Goal: Transaction & Acquisition: Purchase product/service

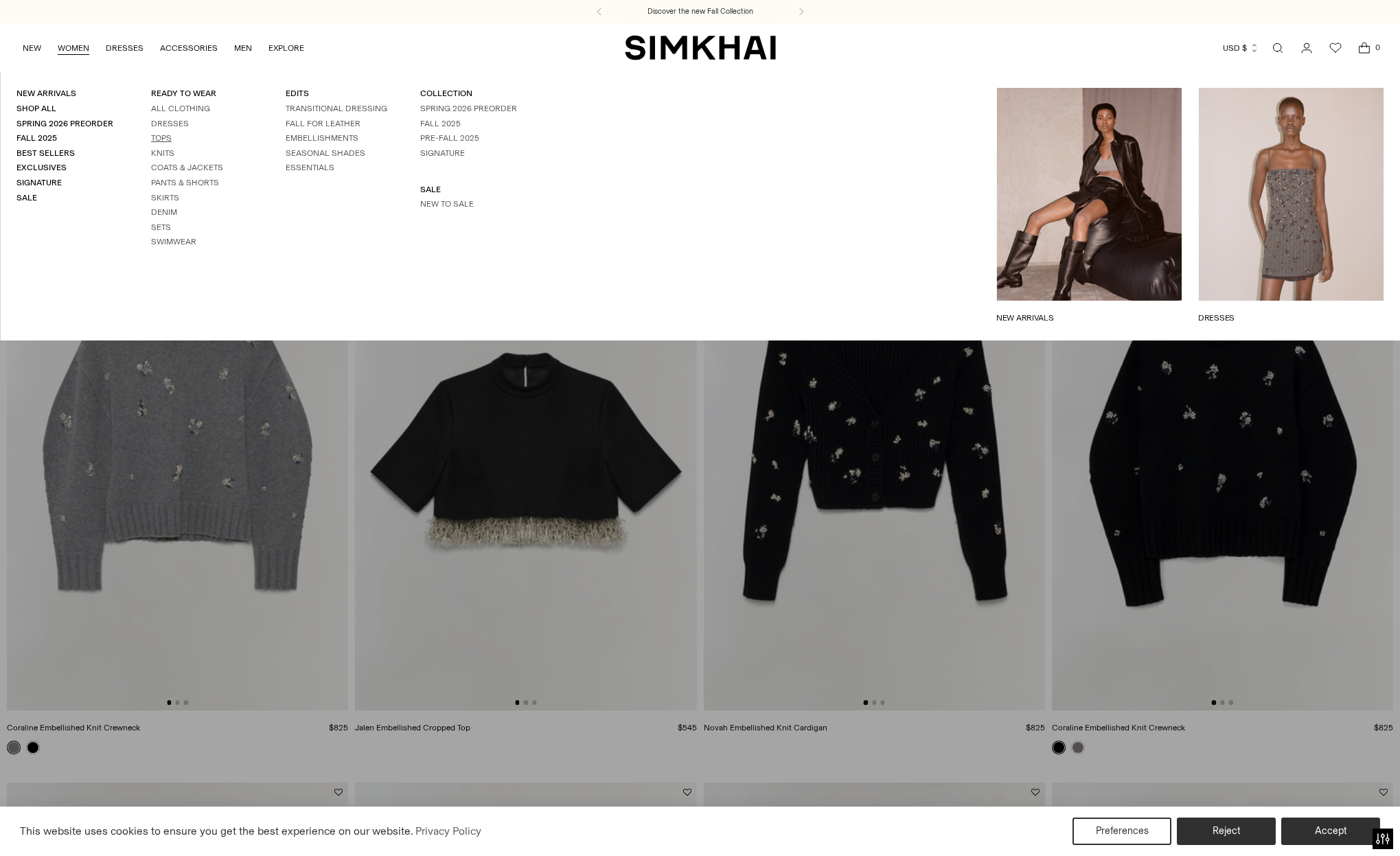
click at [154, 135] on link "Tops" at bounding box center [161, 139] width 21 height 10
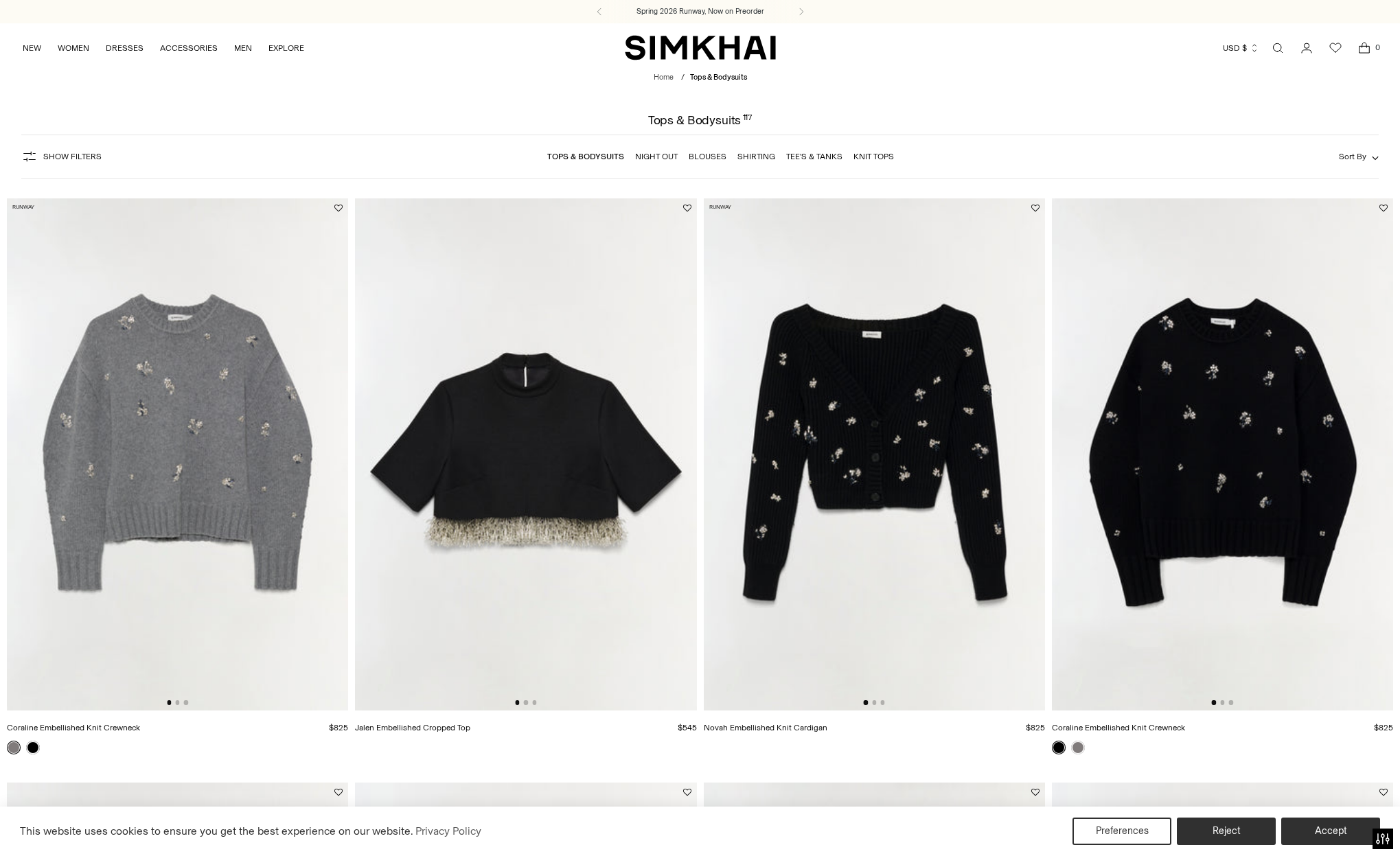
click at [1280, 50] on link "Open search modal" at bounding box center [1277, 48] width 28 height 28
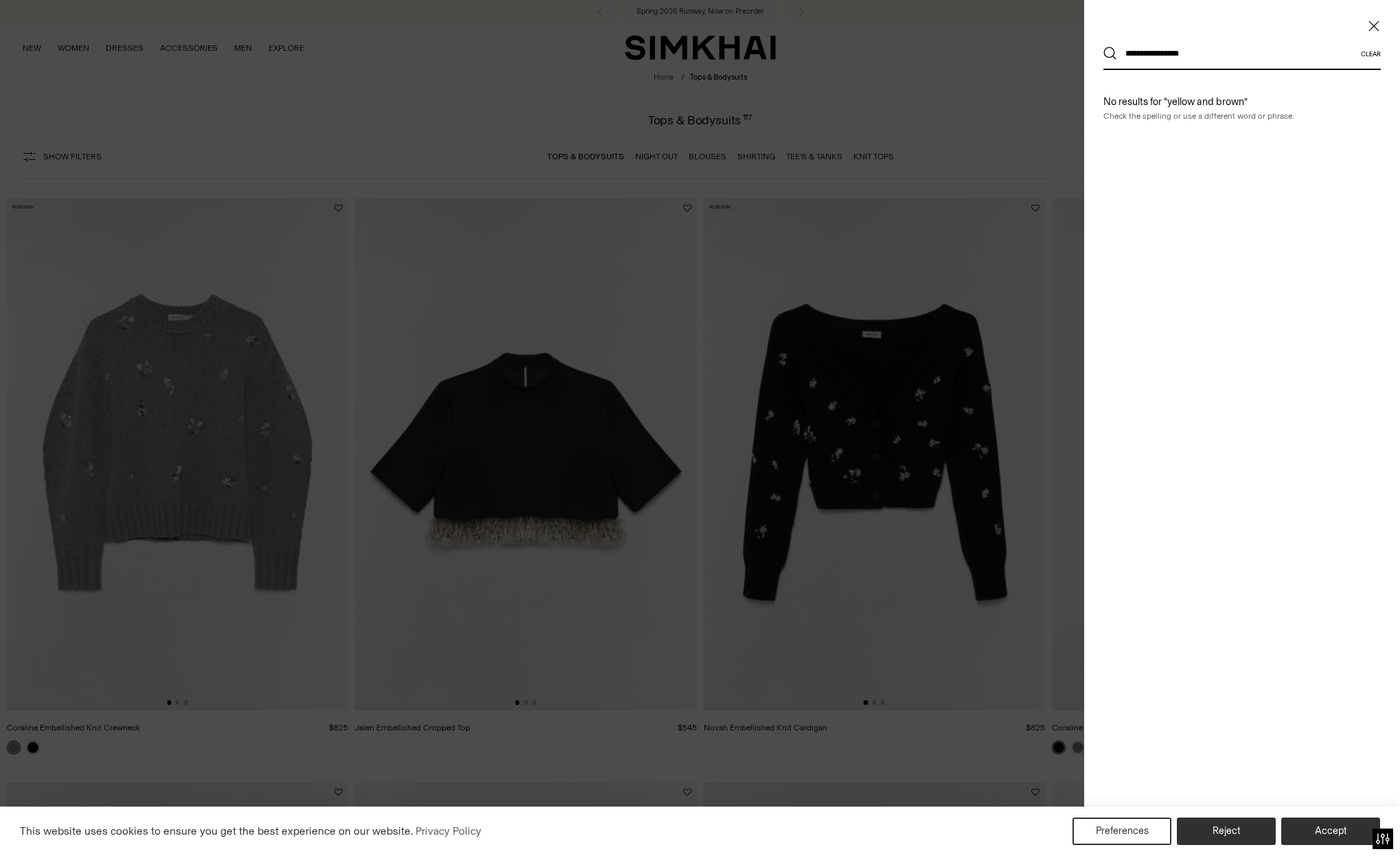
type input "**********"
click at [1110, 53] on button "Search" at bounding box center [1109, 53] width 13 height 13
click at [593, 152] on div at bounding box center [700, 428] width 1400 height 856
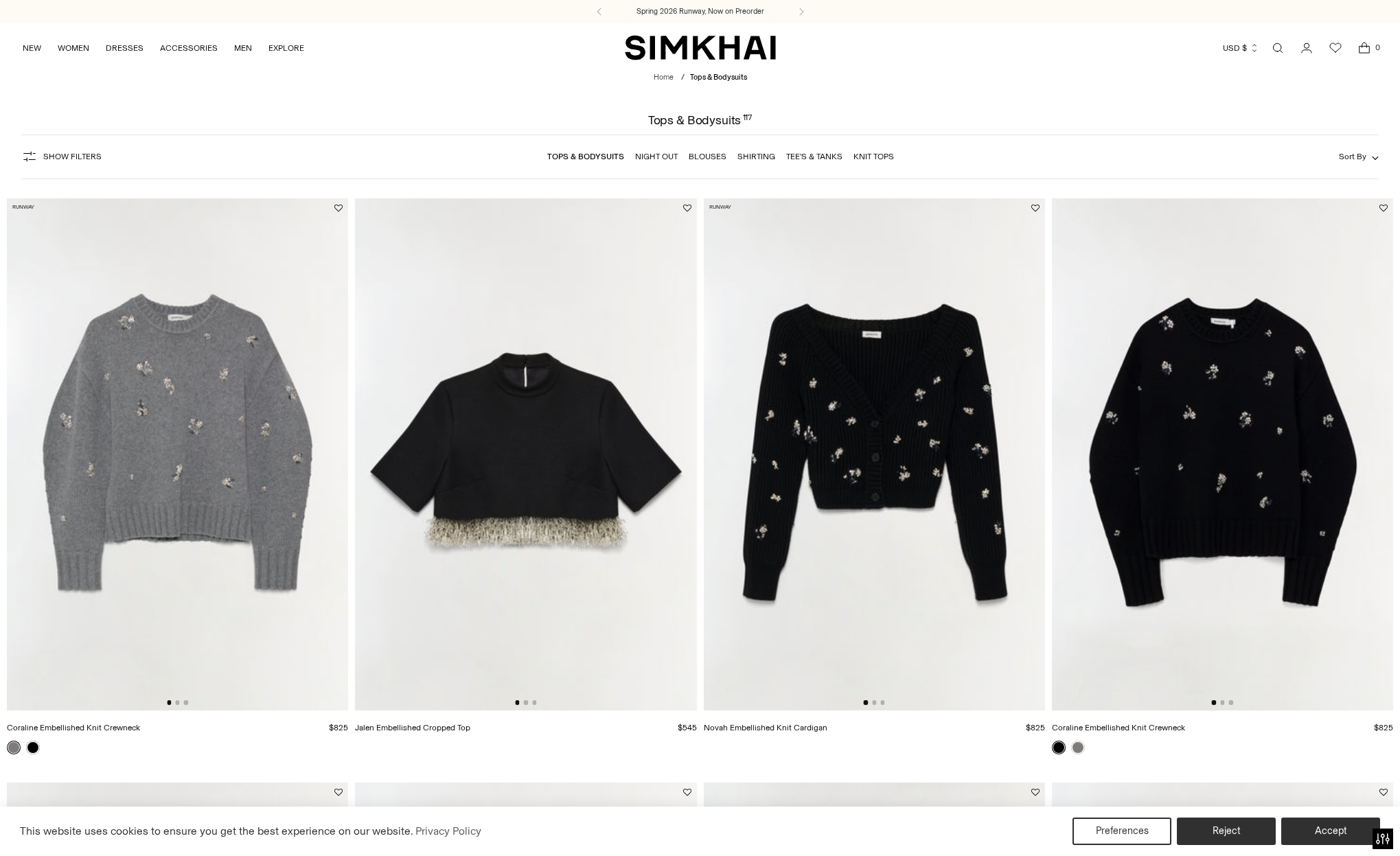
click at [702, 160] on link "Blouses" at bounding box center [707, 157] width 38 height 10
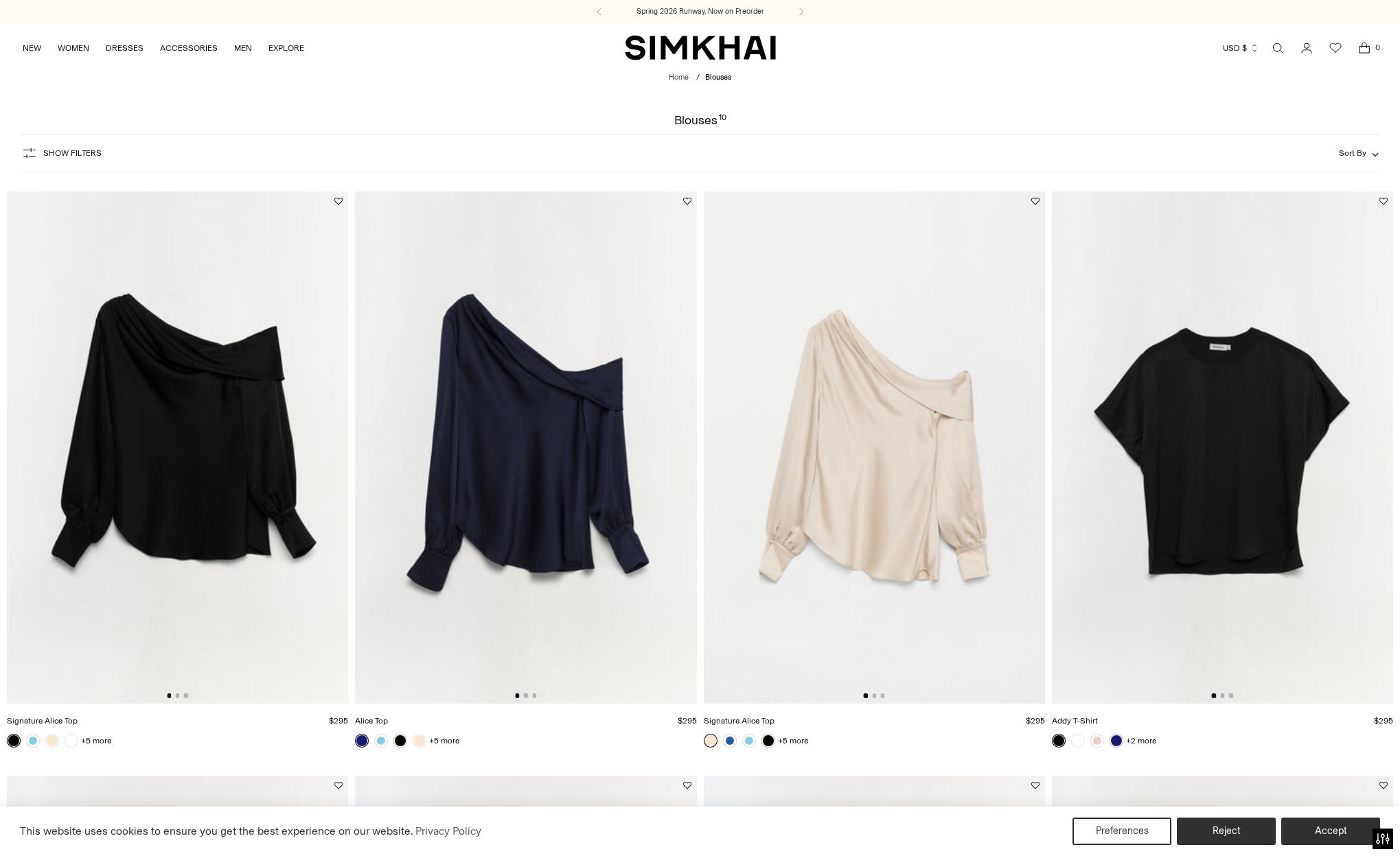
scroll to position [0, 8]
click at [1279, 48] on link "Open search modal" at bounding box center [1277, 48] width 28 height 28
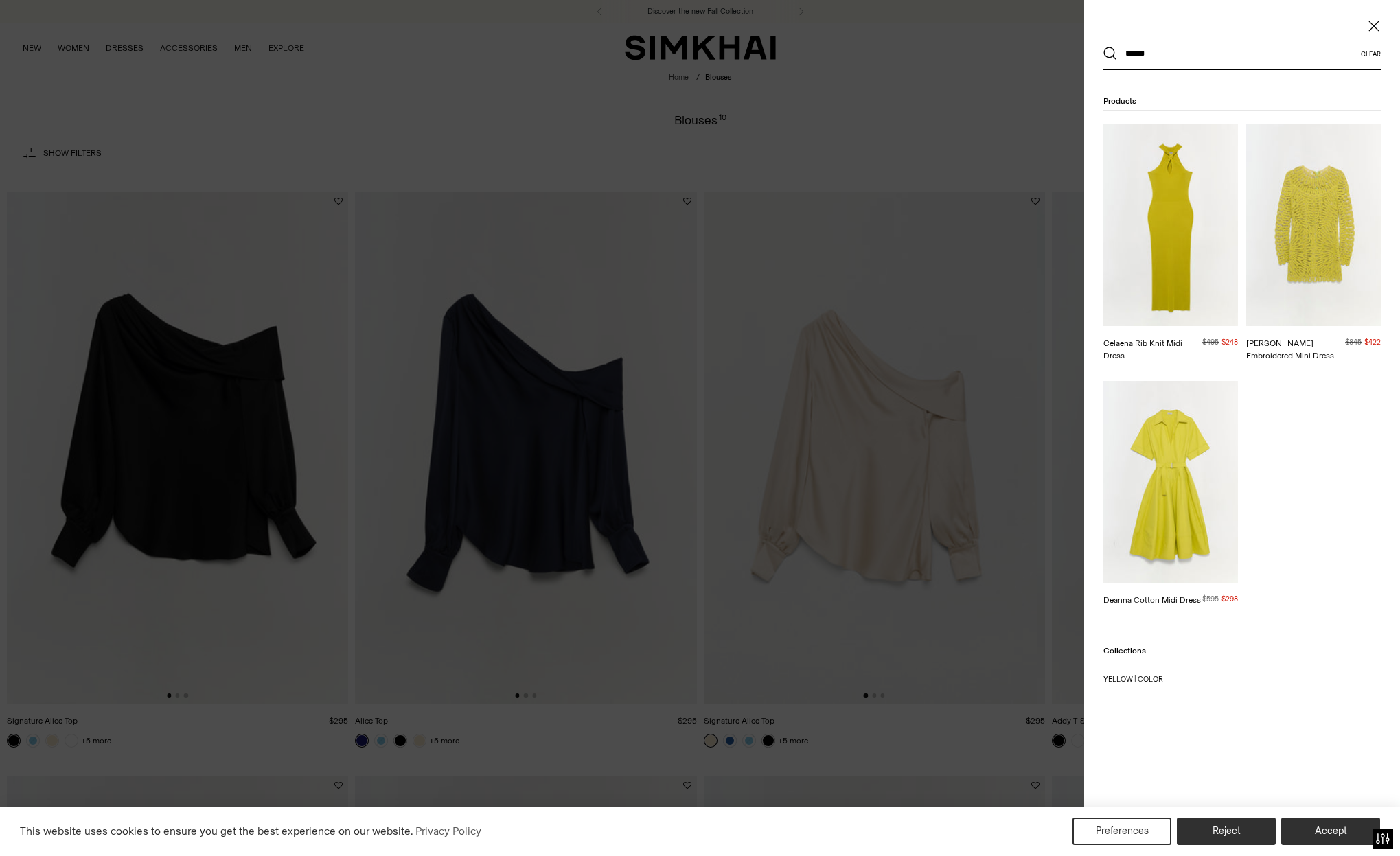
type input "******"
click at [1110, 53] on button "Search" at bounding box center [1109, 53] width 13 height 13
click at [437, 263] on div at bounding box center [700, 428] width 1400 height 856
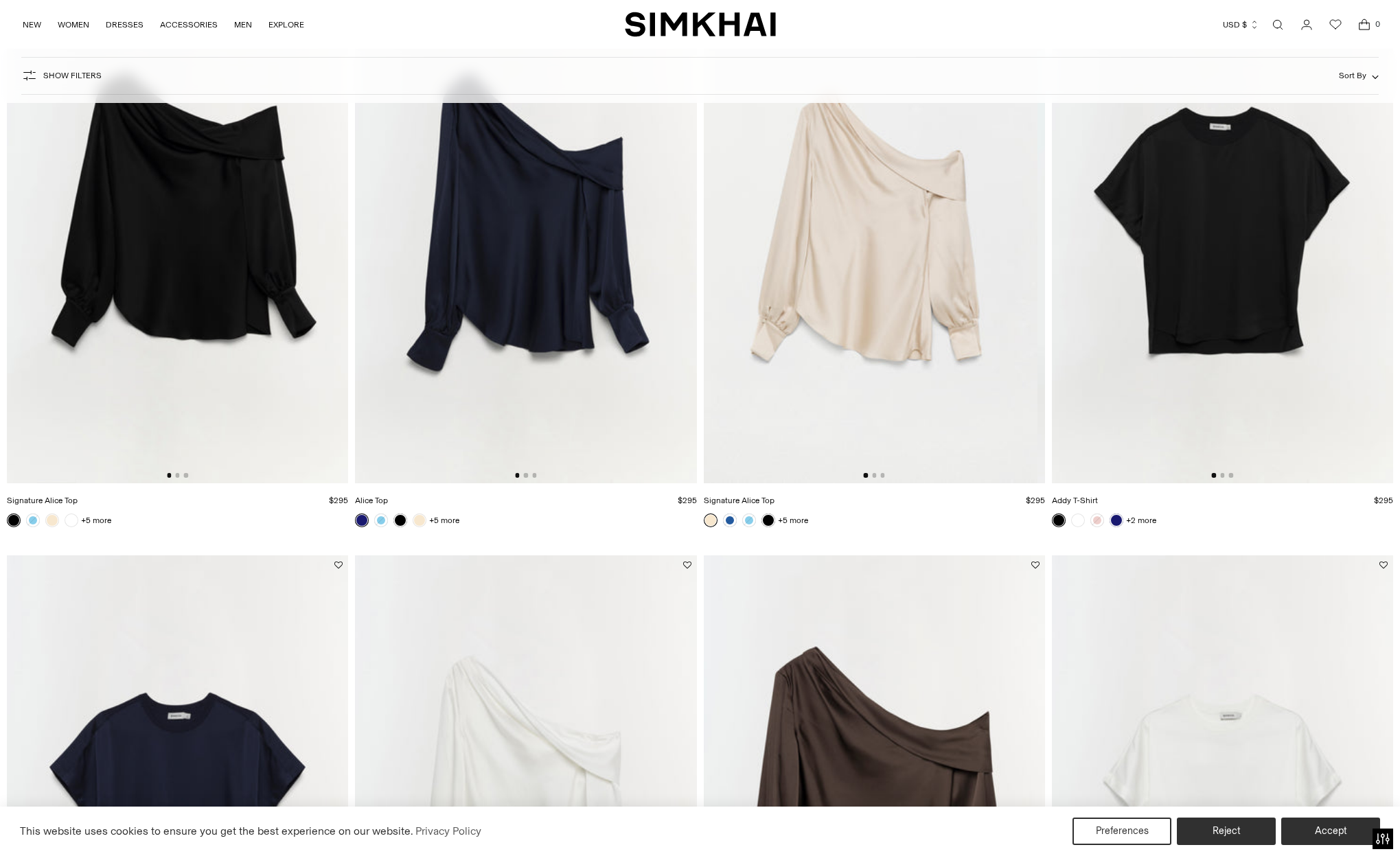
scroll to position [221, 0]
click at [569, 327] on img at bounding box center [525, 226] width 341 height 512
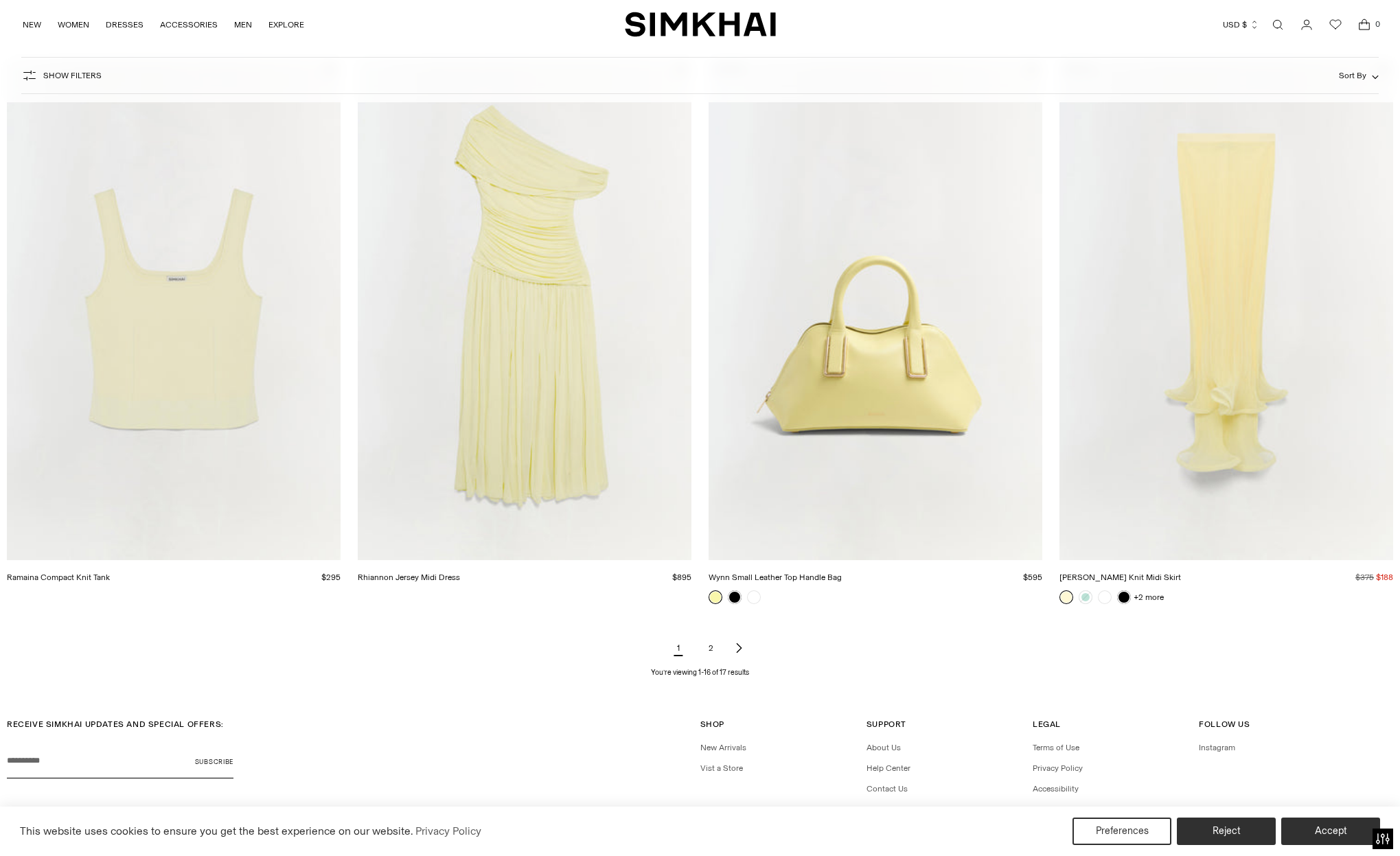
scroll to position [1928, 0]
click at [712, 650] on link "2" at bounding box center [710, 645] width 28 height 28
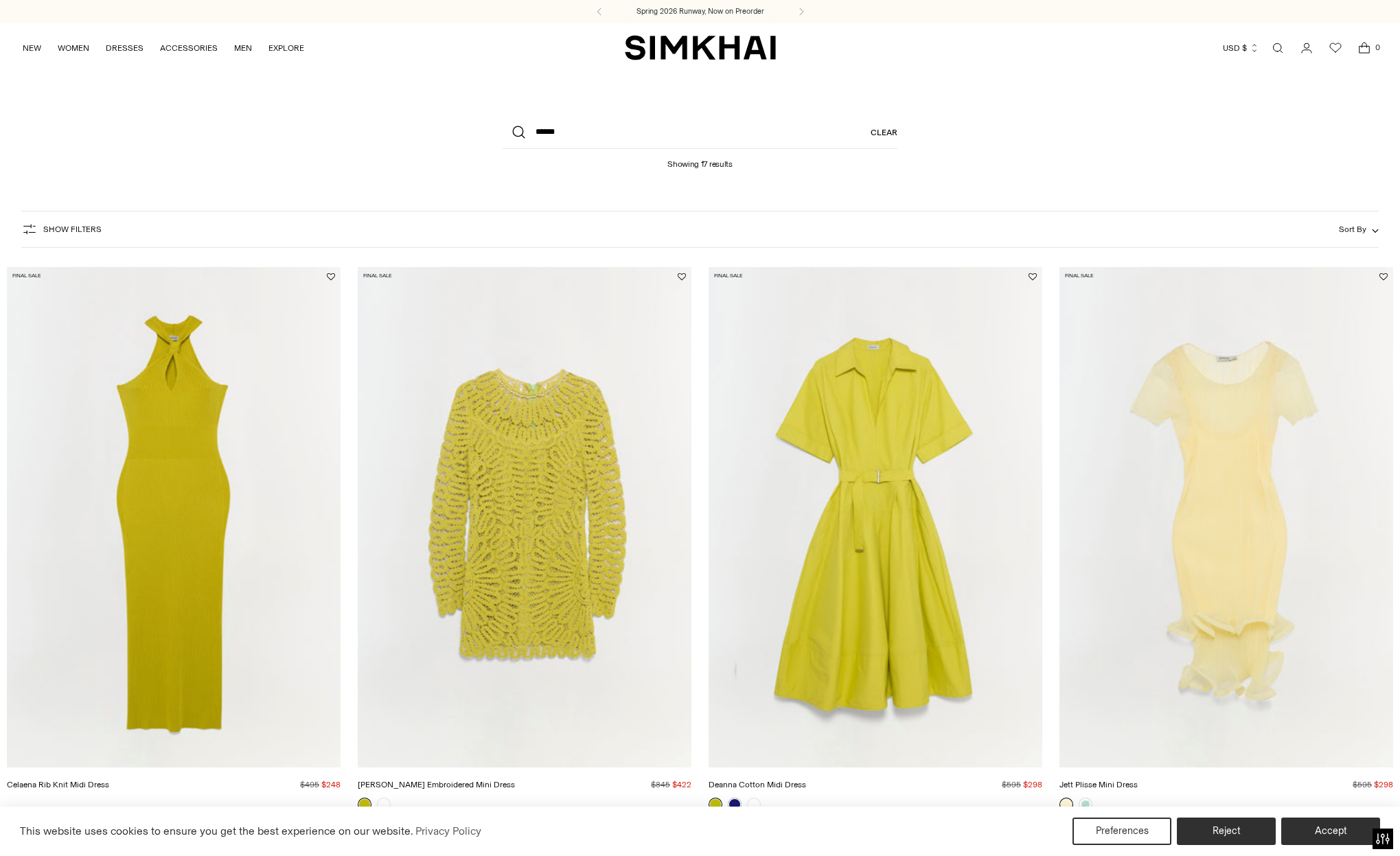
scroll to position [0, 0]
